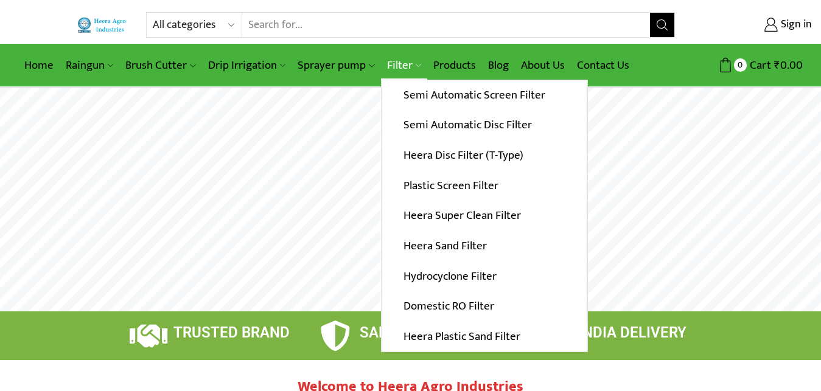
click at [397, 64] on link "Filter" at bounding box center [404, 65] width 46 height 29
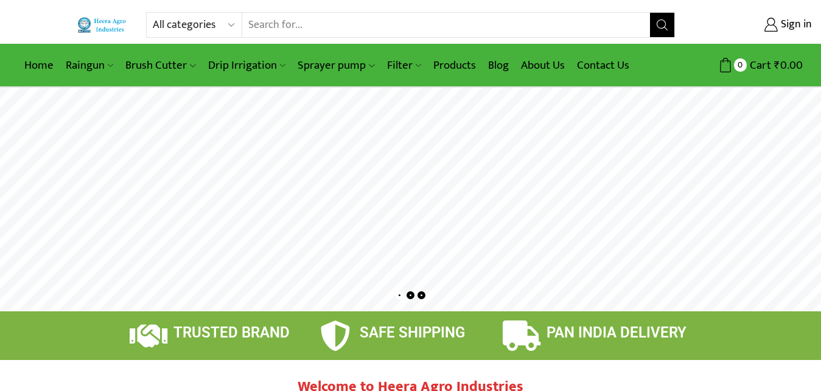
click at [456, 68] on link "Products" at bounding box center [454, 65] width 55 height 29
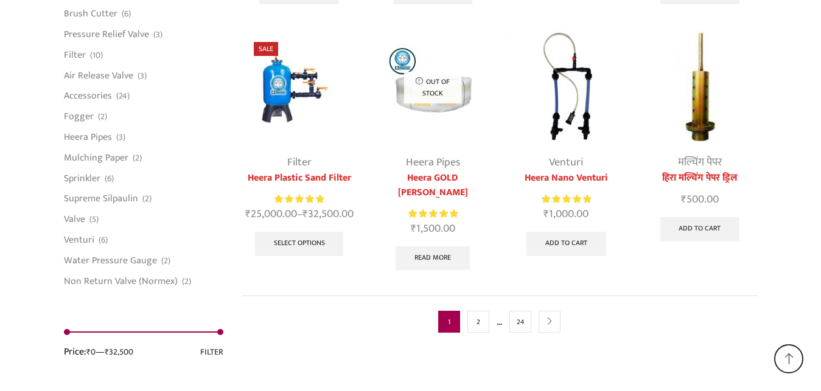
scroll to position [3193, 0]
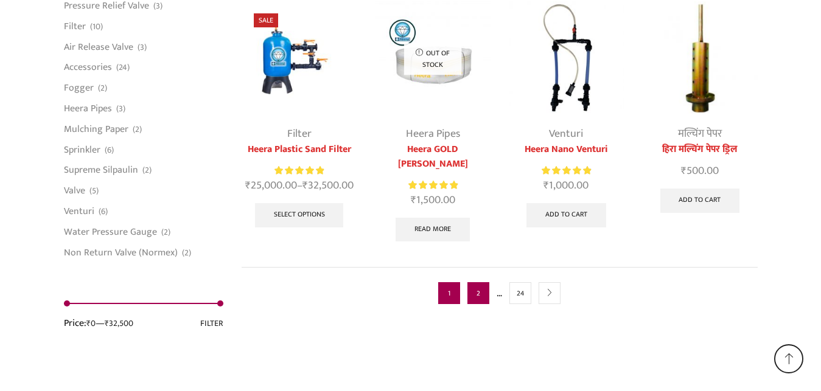
click at [476, 282] on link "2" at bounding box center [478, 293] width 22 height 22
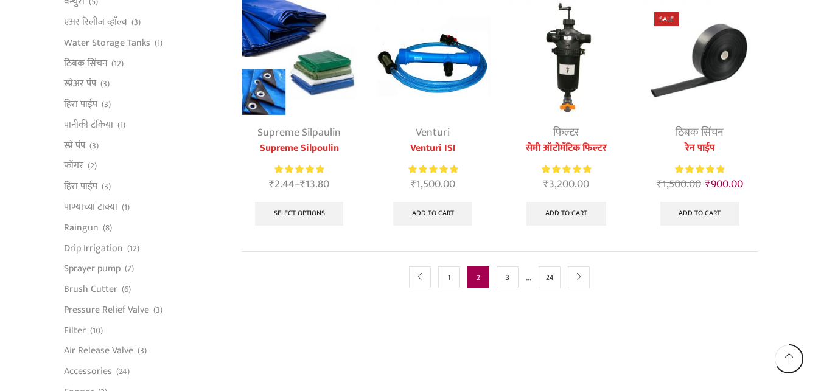
scroll to position [745, 0]
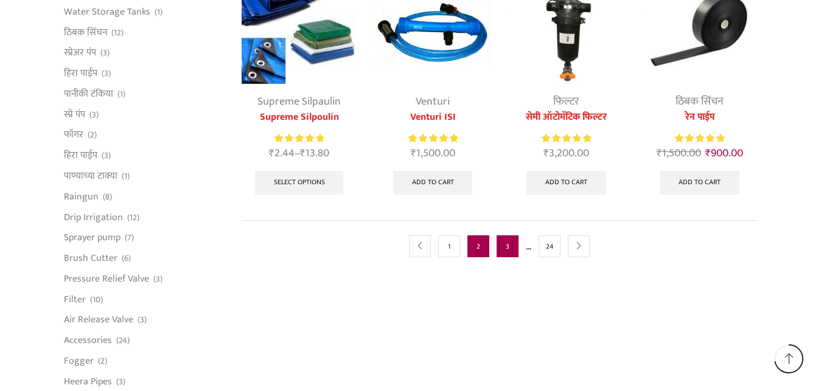
click at [498, 246] on link "3" at bounding box center [507, 246] width 22 height 22
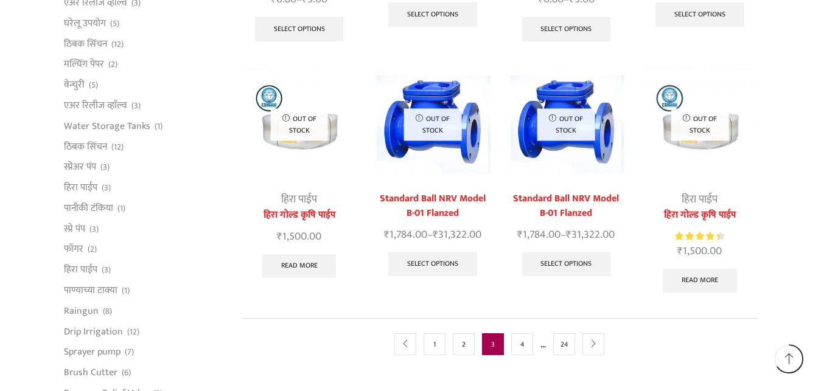
scroll to position [683, 0]
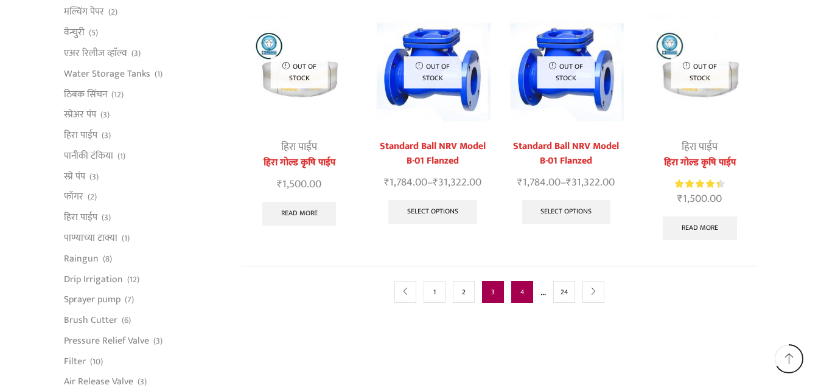
click at [524, 281] on link "4" at bounding box center [522, 292] width 22 height 22
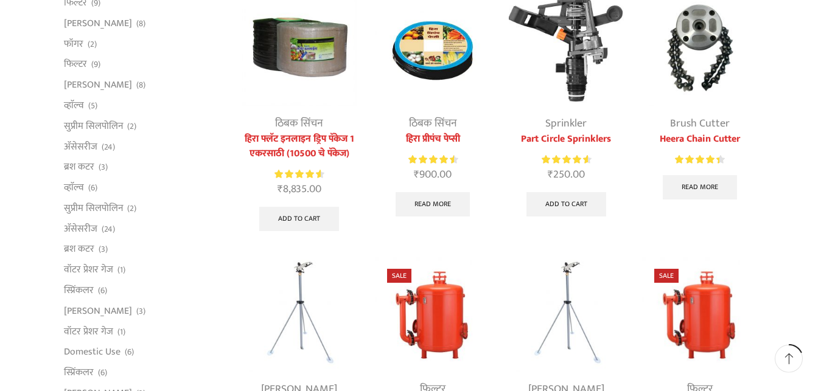
scroll to position [124, 0]
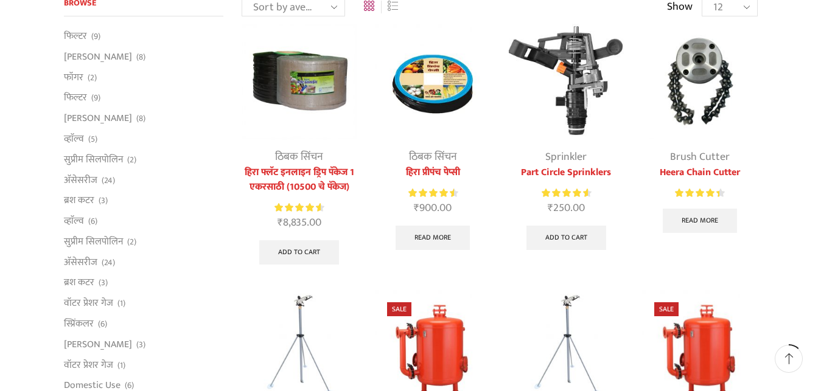
click at [696, 78] on img at bounding box center [699, 81] width 115 height 115
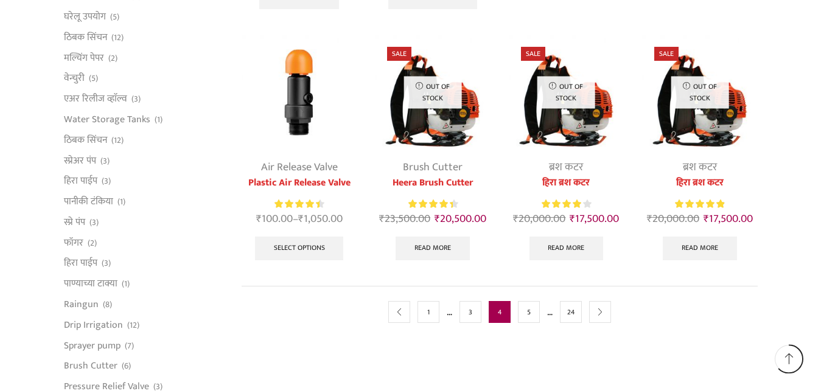
scroll to position [683, 0]
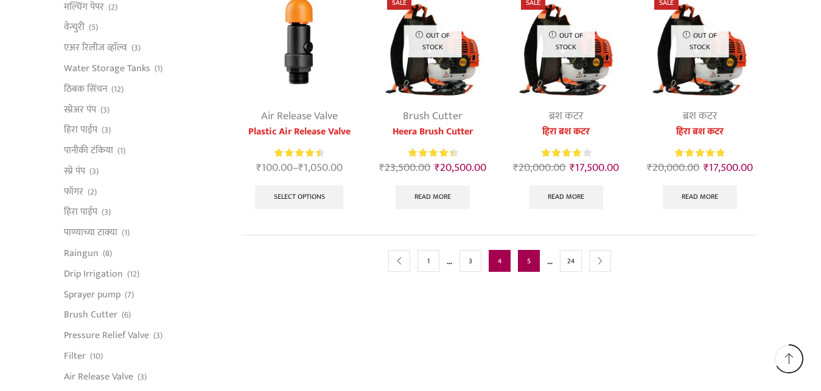
click at [524, 262] on link "5" at bounding box center [529, 261] width 22 height 22
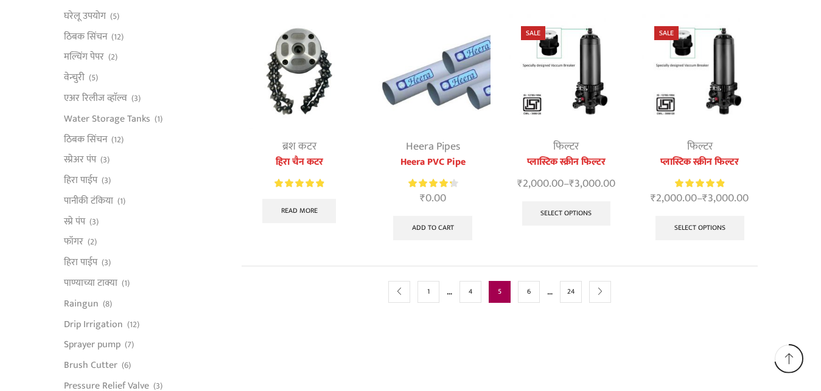
scroll to position [745, 0]
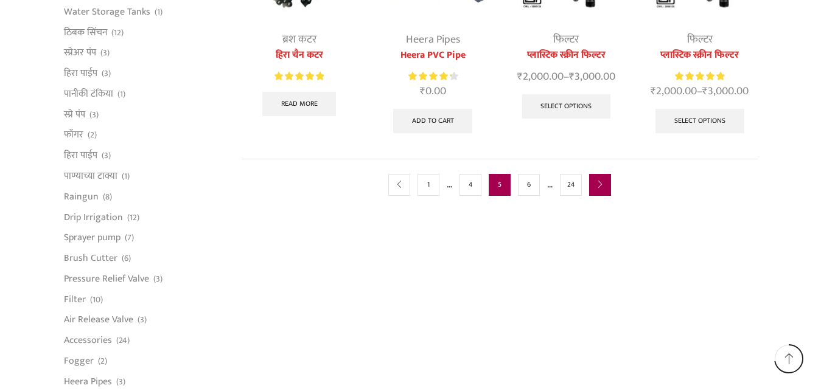
click at [601, 187] on icon "next" at bounding box center [599, 184] width 7 height 7
click at [567, 188] on link "24" at bounding box center [571, 185] width 22 height 22
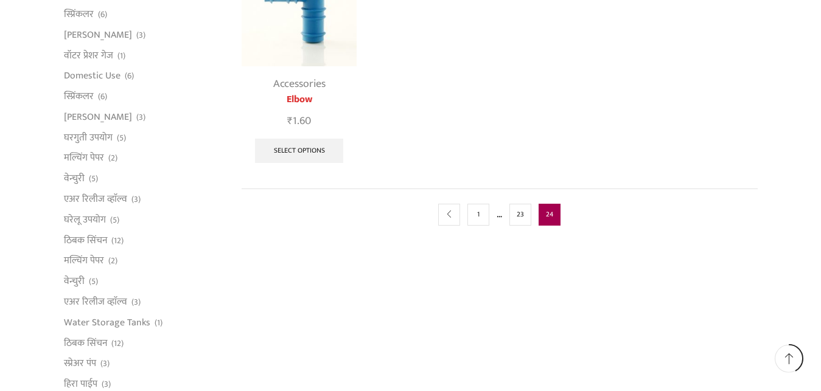
scroll to position [434, 0]
click at [521, 221] on link "23" at bounding box center [520, 214] width 22 height 22
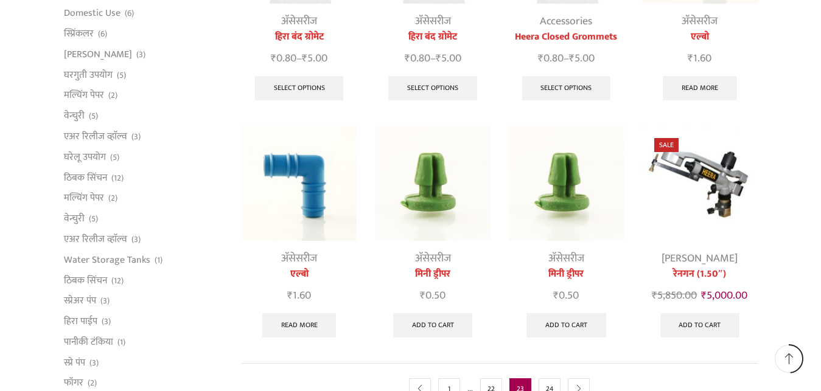
scroll to position [683, 0]
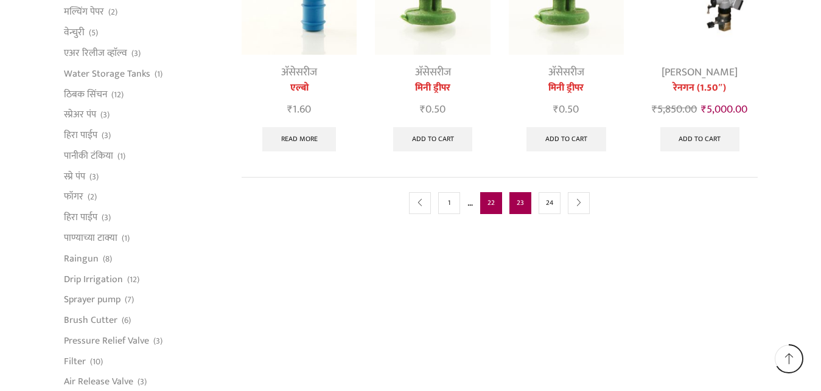
click at [496, 207] on link "22" at bounding box center [491, 203] width 22 height 22
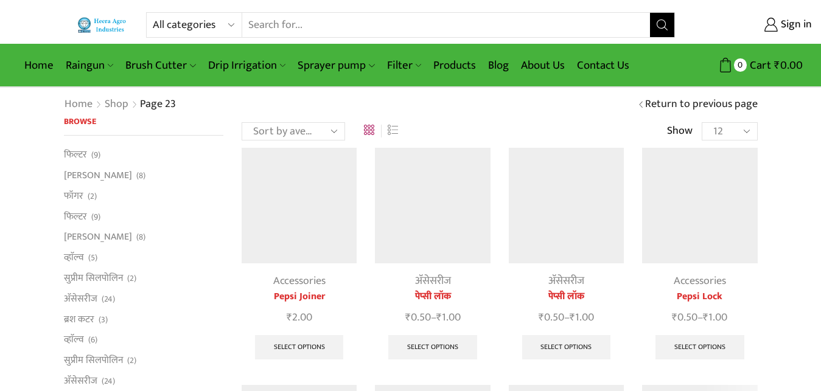
scroll to position [683, 0]
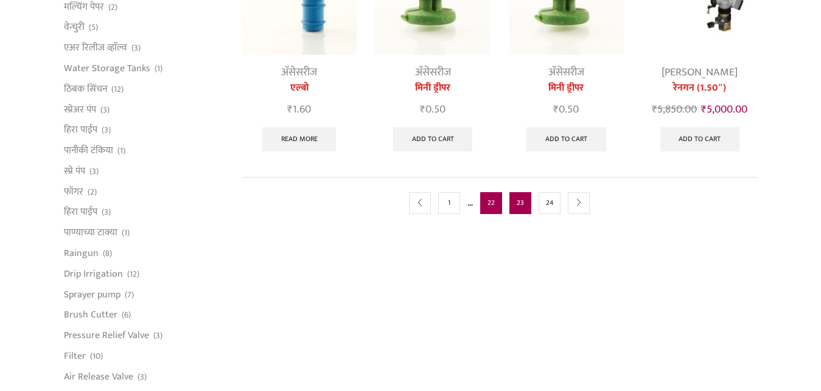
click at [486, 204] on link "22" at bounding box center [491, 203] width 22 height 22
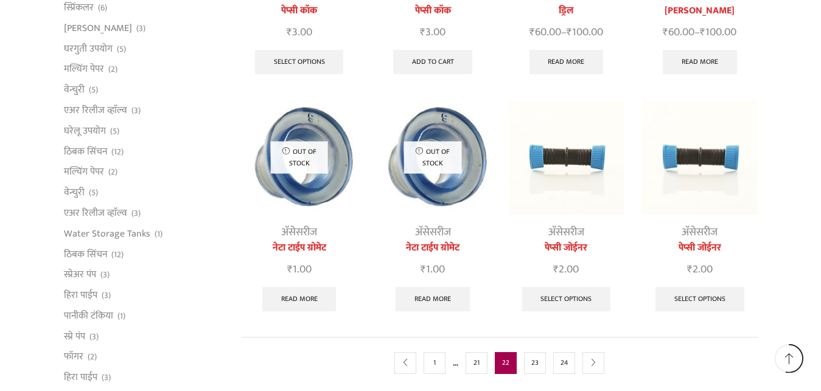
scroll to position [558, 0]
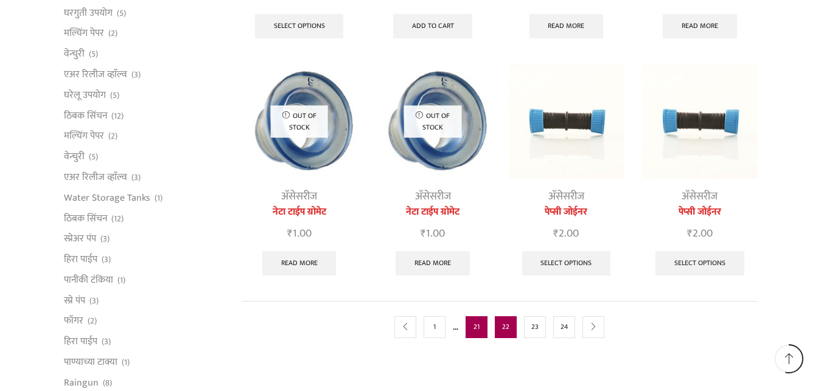
click at [475, 331] on link "21" at bounding box center [476, 327] width 22 height 22
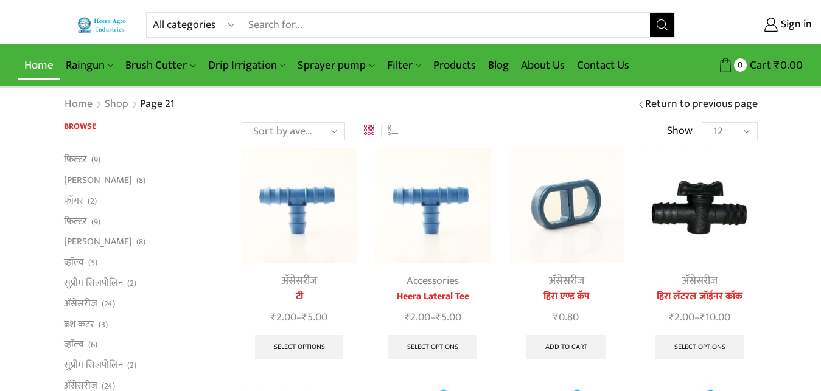
click at [32, 63] on link "Home" at bounding box center [38, 65] width 41 height 29
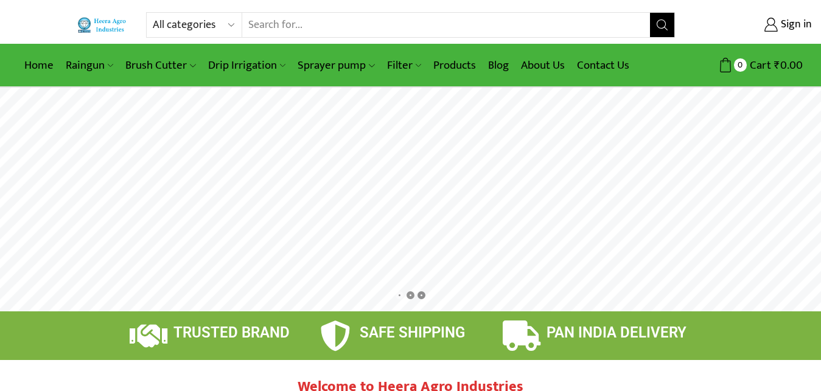
click at [417, 229] on rs-layer at bounding box center [410, 200] width 821 height 224
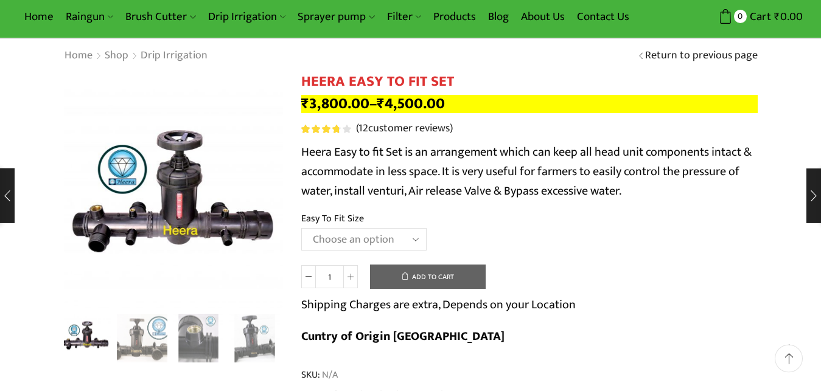
scroll to position [62, 0]
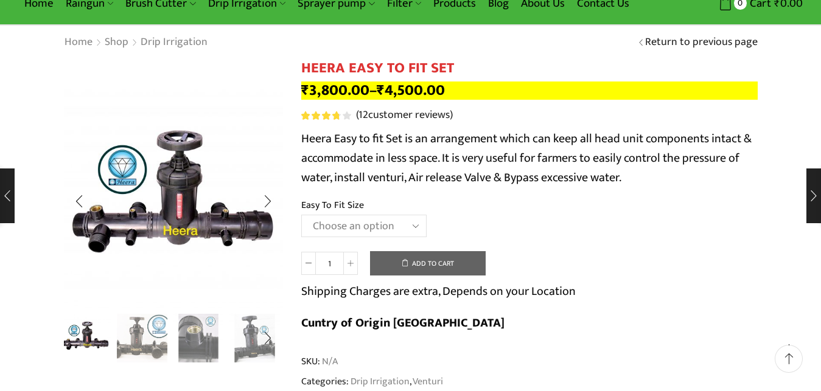
click at [139, 345] on img "2 / 8" at bounding box center [142, 337] width 50 height 50
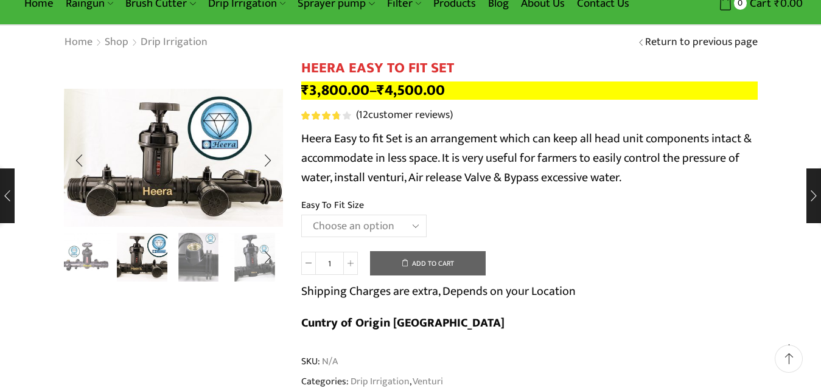
click at [193, 264] on img "3 / 8" at bounding box center [198, 256] width 50 height 50
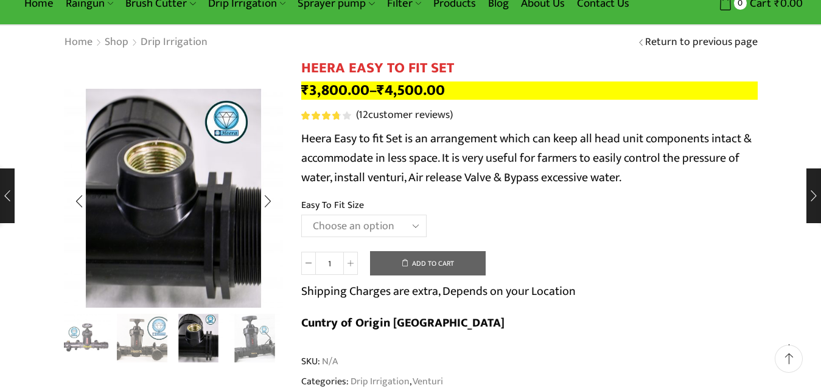
click at [256, 344] on div "Next slide" at bounding box center [267, 339] width 30 height 30
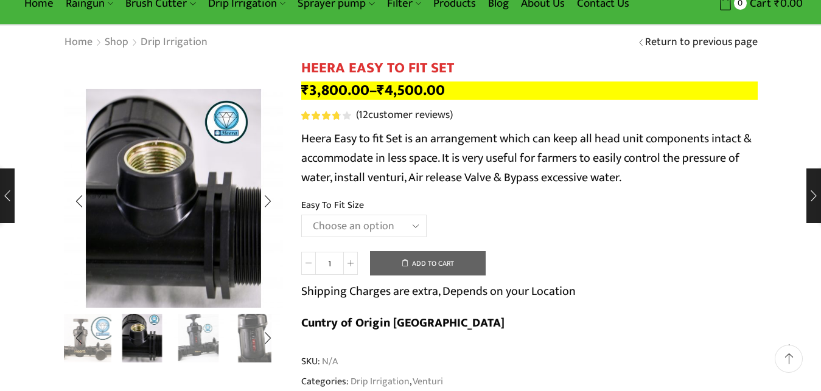
click at [203, 344] on img "4 / 8" at bounding box center [198, 337] width 50 height 50
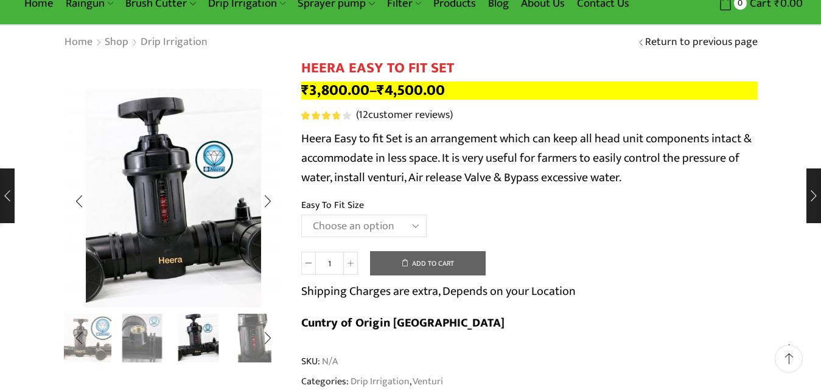
click at [251, 341] on img "5 / 8" at bounding box center [254, 337] width 50 height 50
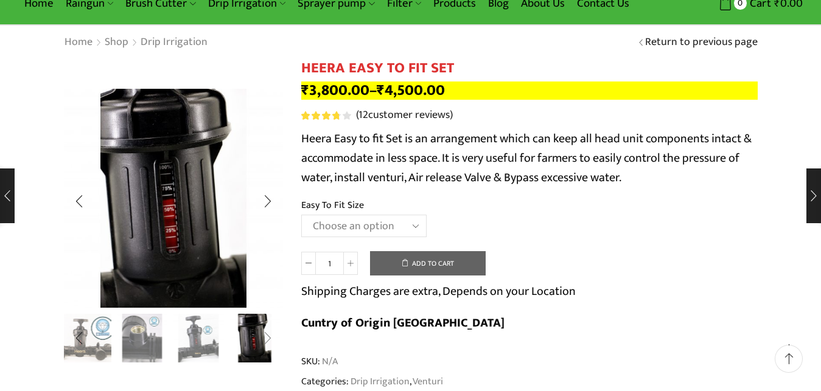
click at [268, 337] on div "Next slide" at bounding box center [267, 339] width 30 height 30
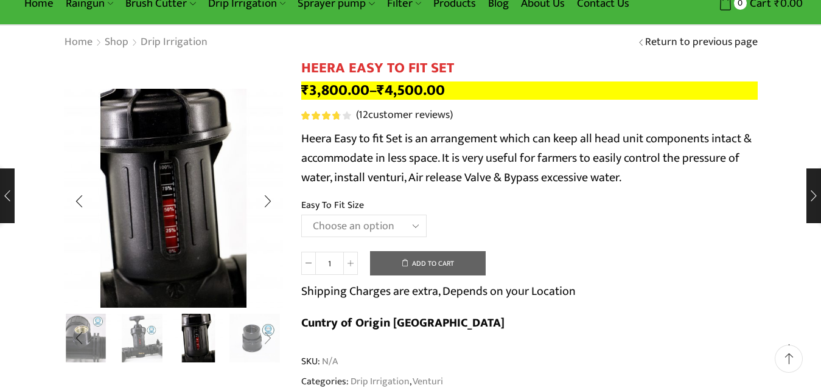
click at [255, 341] on div "Next slide" at bounding box center [267, 339] width 30 height 30
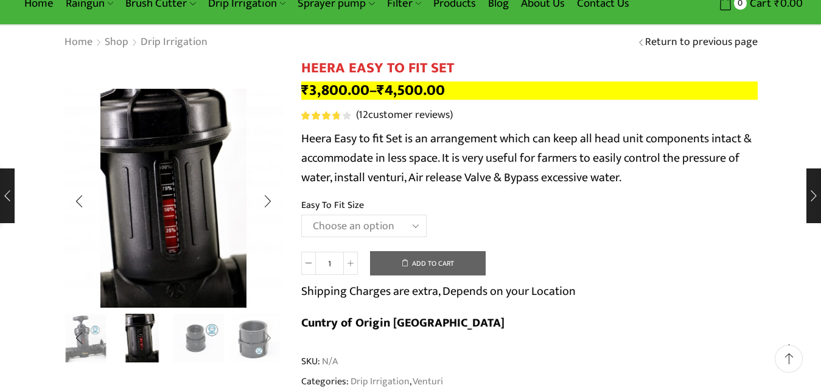
click at [255, 341] on div "Next slide" at bounding box center [267, 339] width 30 height 30
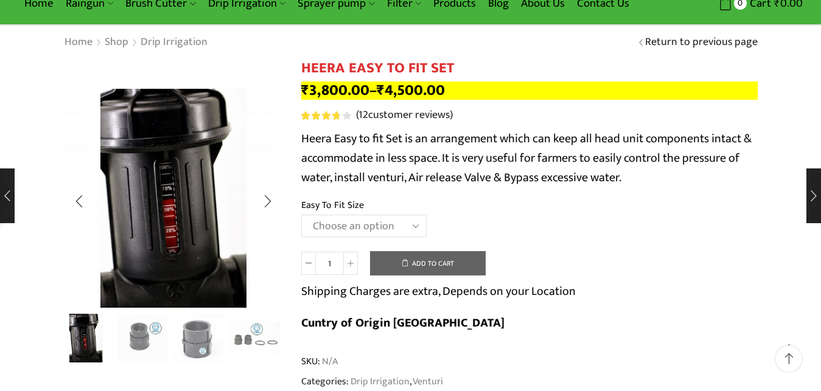
click at [147, 332] on img "6 / 8" at bounding box center [142, 337] width 50 height 50
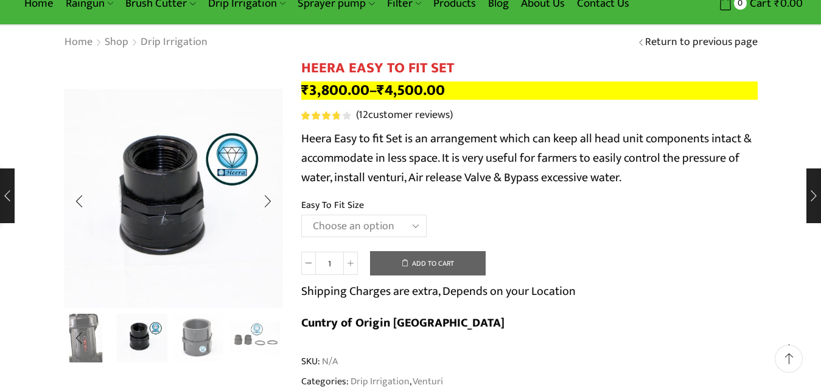
click at [196, 338] on img "7 / 8" at bounding box center [198, 337] width 50 height 50
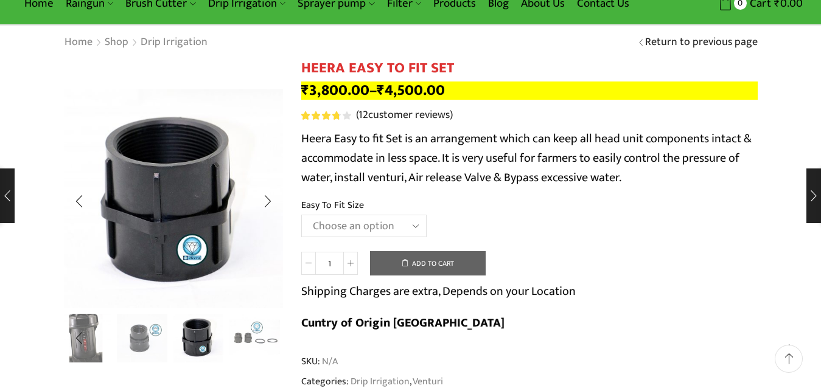
click at [240, 336] on img "8 / 8" at bounding box center [254, 337] width 50 height 50
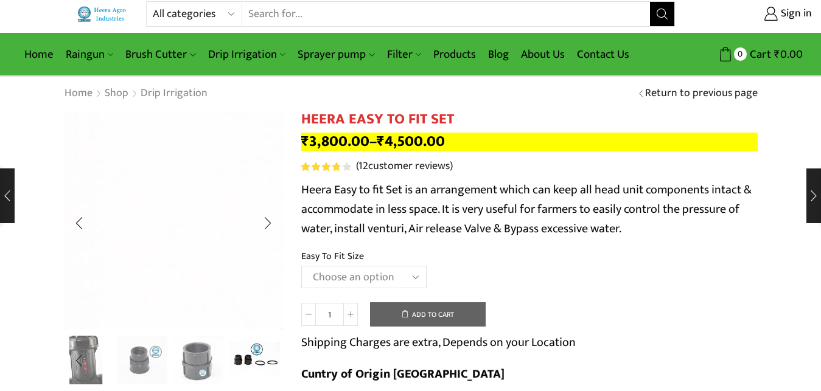
scroll to position [0, 0]
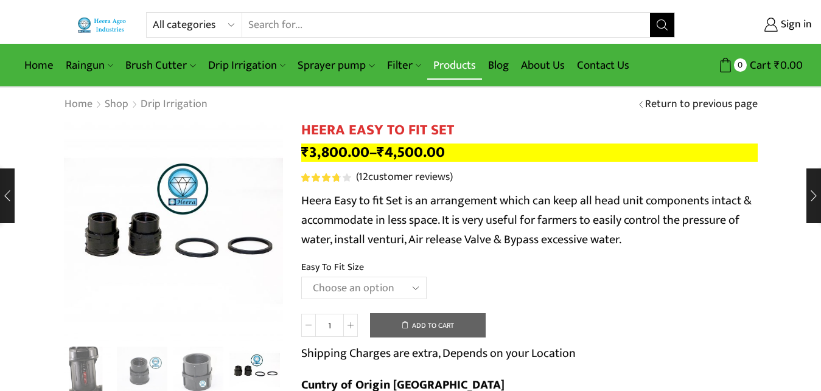
click at [452, 65] on link "Products" at bounding box center [454, 65] width 55 height 29
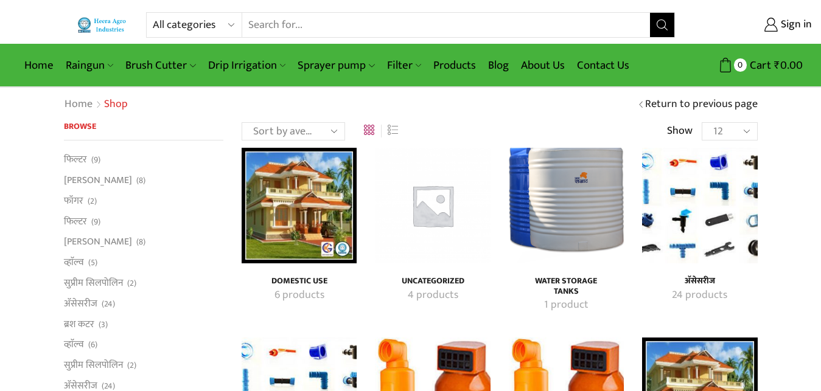
click at [749, 134] on select "12 24 36 All" at bounding box center [728, 131] width 55 height 18
select select "-1"
click option "All" at bounding box center [0, 0] width 0 height 0
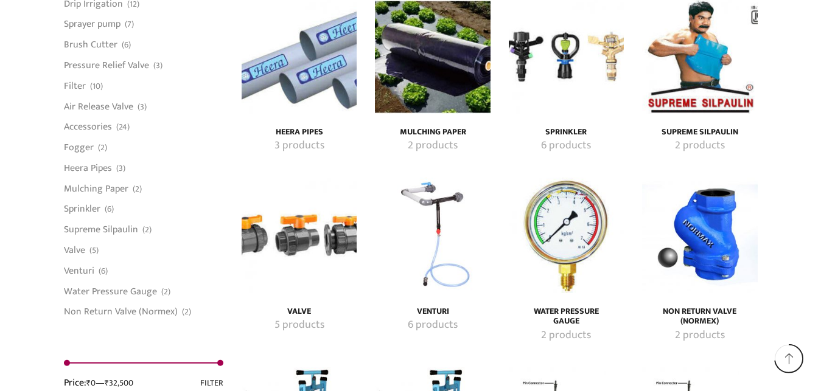
scroll to position [2358, 0]
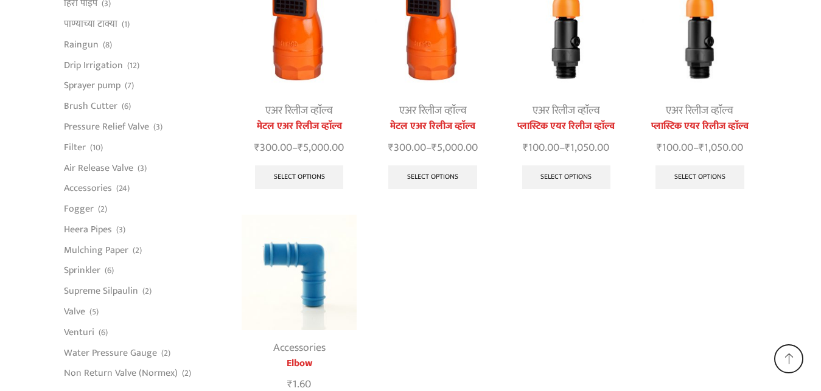
scroll to position [20255, 0]
